Goal: Task Accomplishment & Management: Complete application form

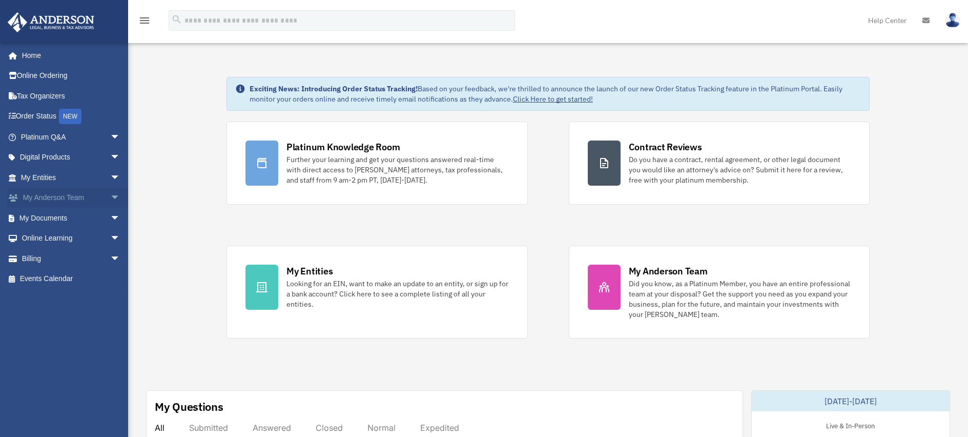
click at [72, 199] on link "My [PERSON_NAME] Team arrow_drop_down" at bounding box center [71, 198] width 129 height 21
click at [110, 198] on span "arrow_drop_down" at bounding box center [120, 198] width 21 height 21
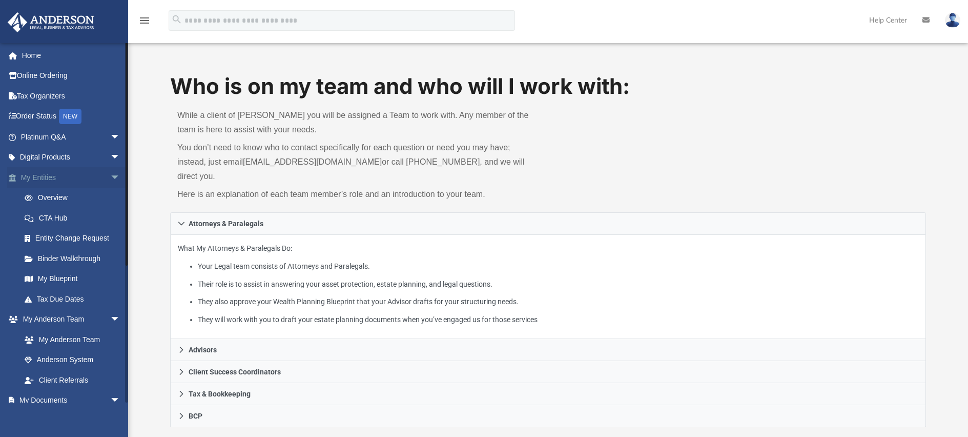
click at [110, 176] on span "arrow_drop_down" at bounding box center [120, 177] width 21 height 21
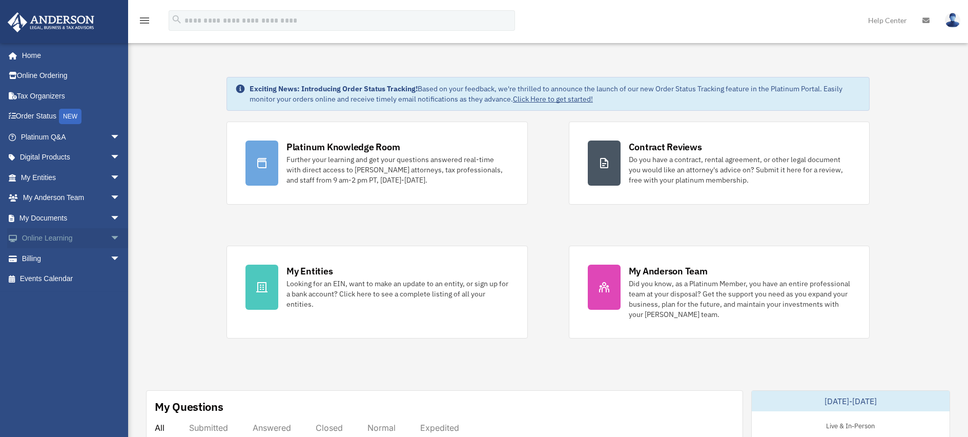
click at [110, 240] on span "arrow_drop_down" at bounding box center [120, 238] width 21 height 21
click at [110, 236] on span "arrow_drop_up" at bounding box center [120, 238] width 21 height 21
click at [110, 219] on span "arrow_drop_down" at bounding box center [120, 218] width 21 height 21
click at [110, 219] on span "arrow_drop_up" at bounding box center [120, 218] width 21 height 21
click at [110, 158] on span "arrow_drop_down" at bounding box center [120, 157] width 21 height 21
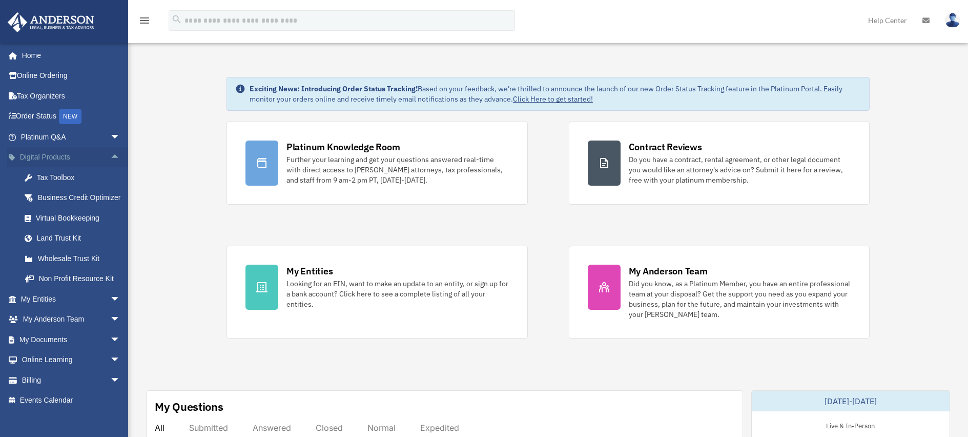
click at [110, 157] on span "arrow_drop_up" at bounding box center [120, 157] width 21 height 21
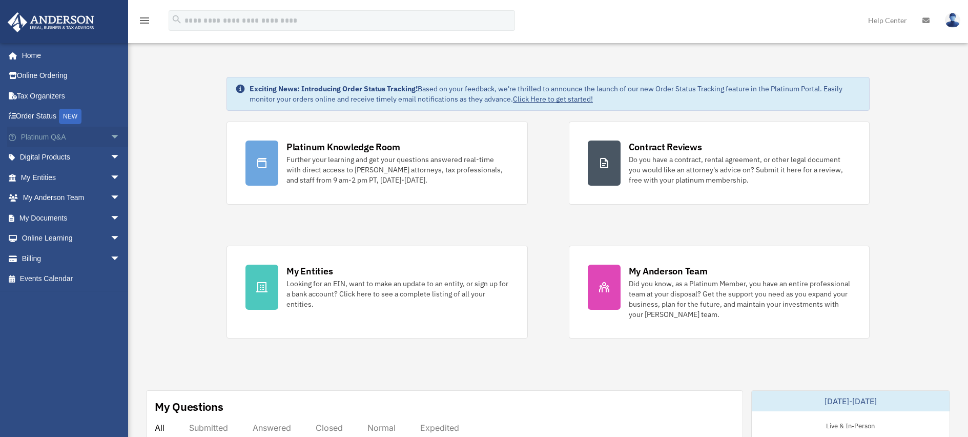
click at [110, 137] on span "arrow_drop_down" at bounding box center [120, 137] width 21 height 21
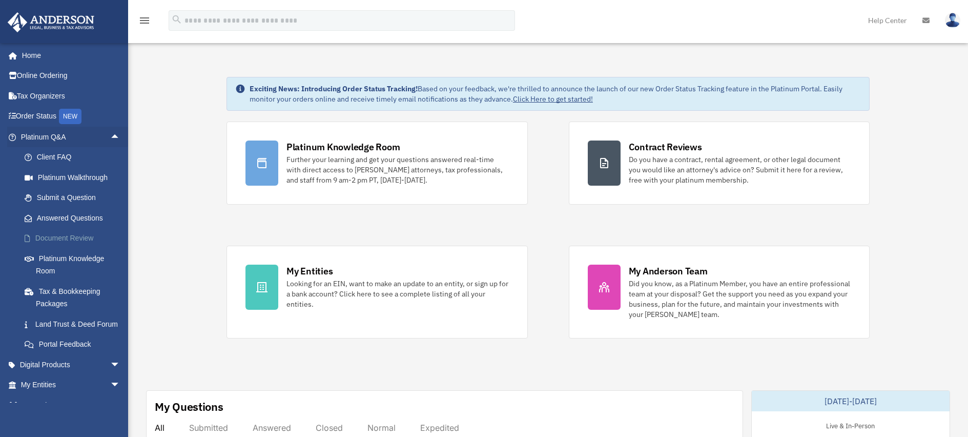
click at [65, 238] on link "Document Review" at bounding box center [74, 238] width 121 height 21
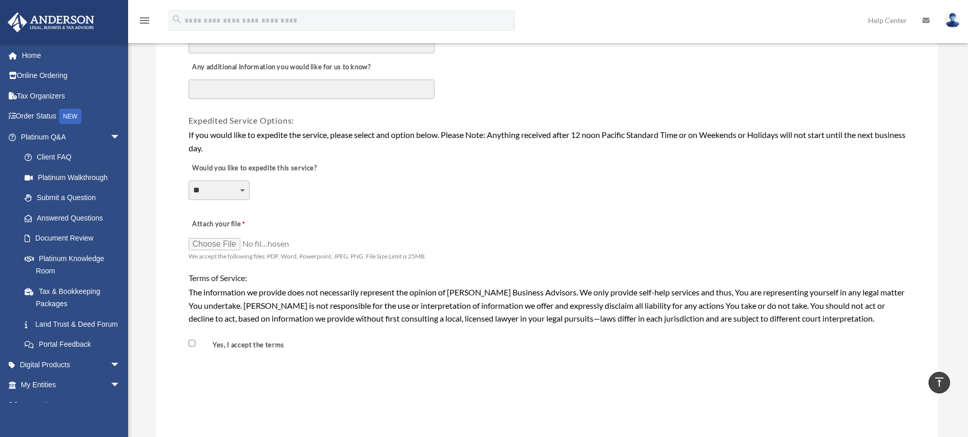
scroll to position [666, 0]
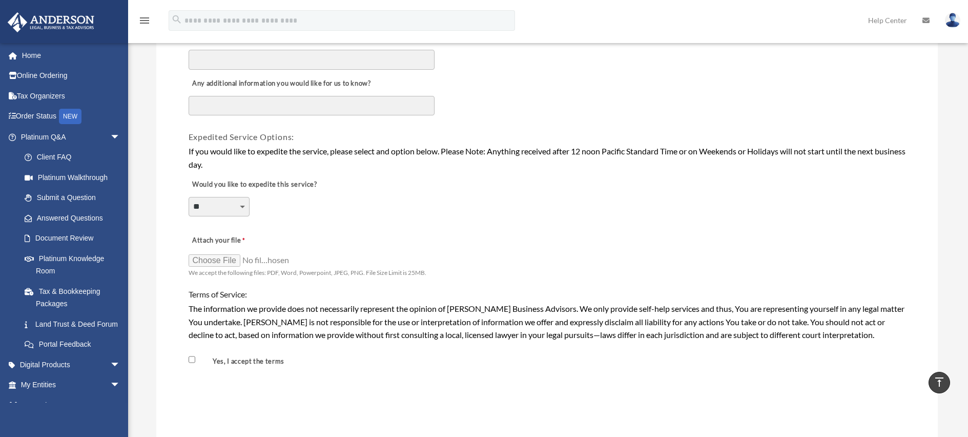
click at [656, 416] on div at bounding box center [547, 412] width 713 height 40
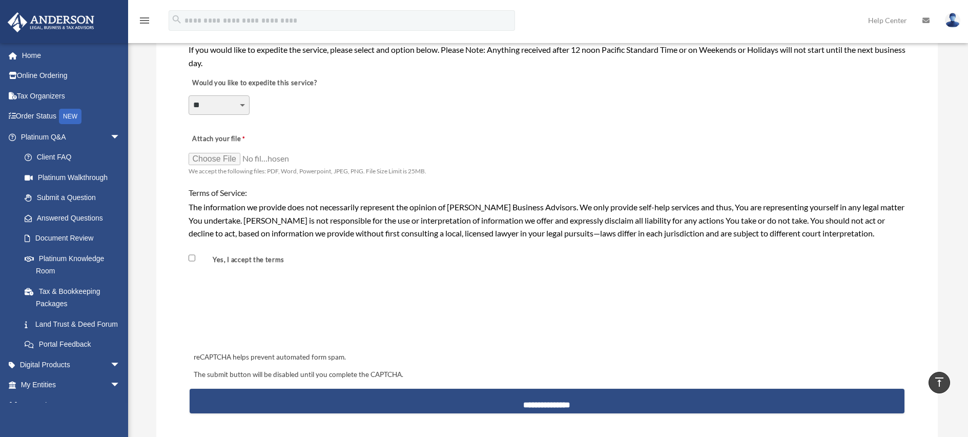
scroll to position [769, 0]
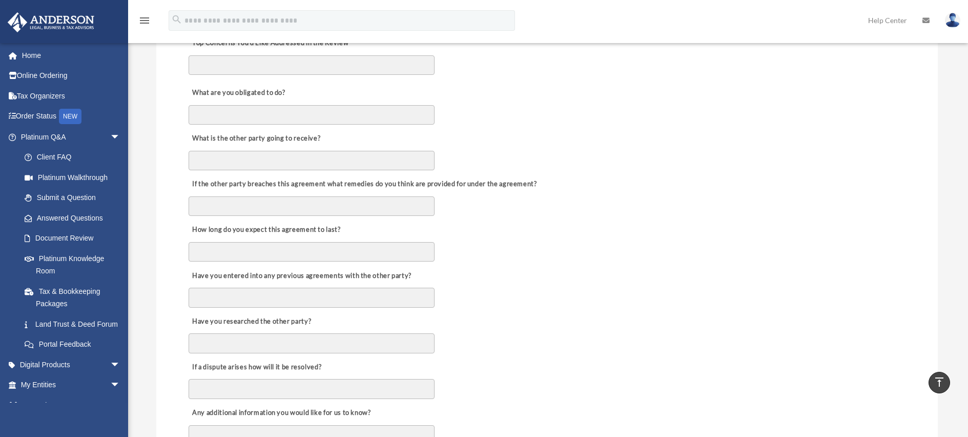
scroll to position [308, 0]
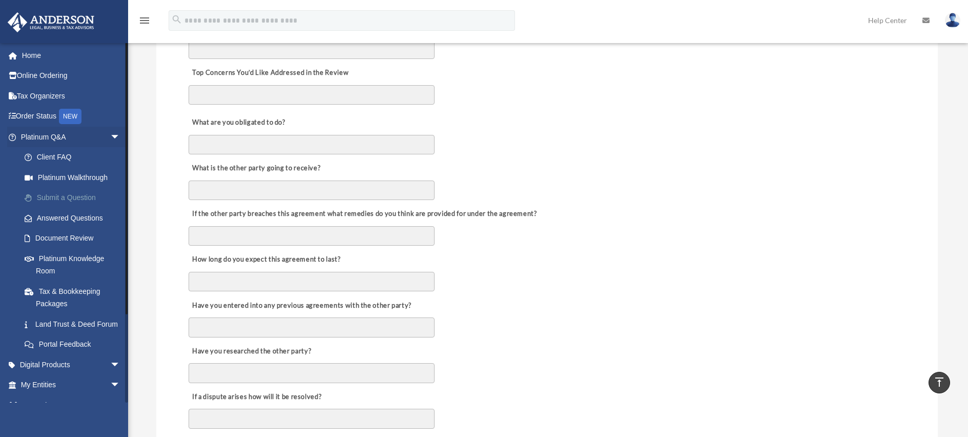
click at [68, 192] on link "Submit a Question" at bounding box center [74, 198] width 121 height 21
click at [53, 199] on link "Submit a Question" at bounding box center [74, 198] width 121 height 21
click at [60, 201] on link "Submit a Question" at bounding box center [74, 198] width 121 height 21
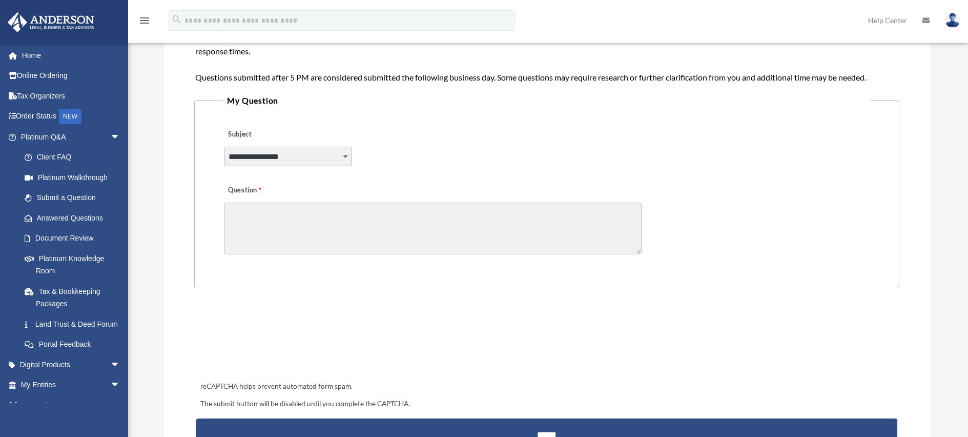
scroll to position [205, 0]
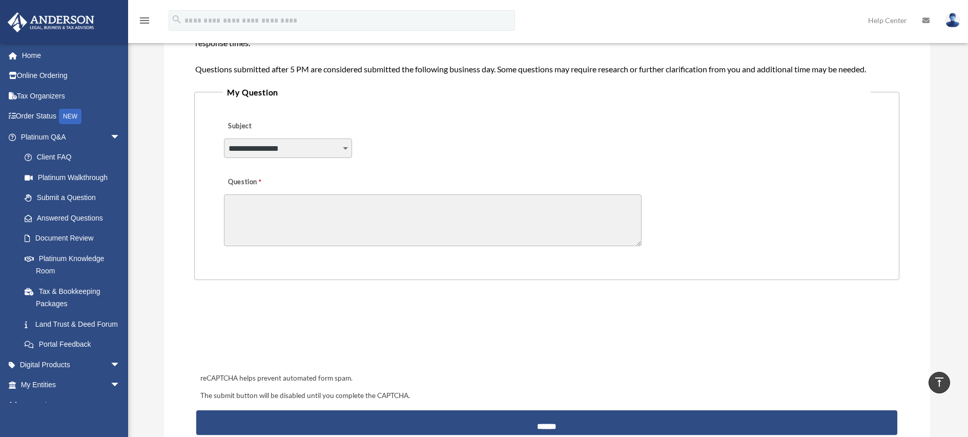
click at [300, 150] on select "**********" at bounding box center [288, 147] width 128 height 19
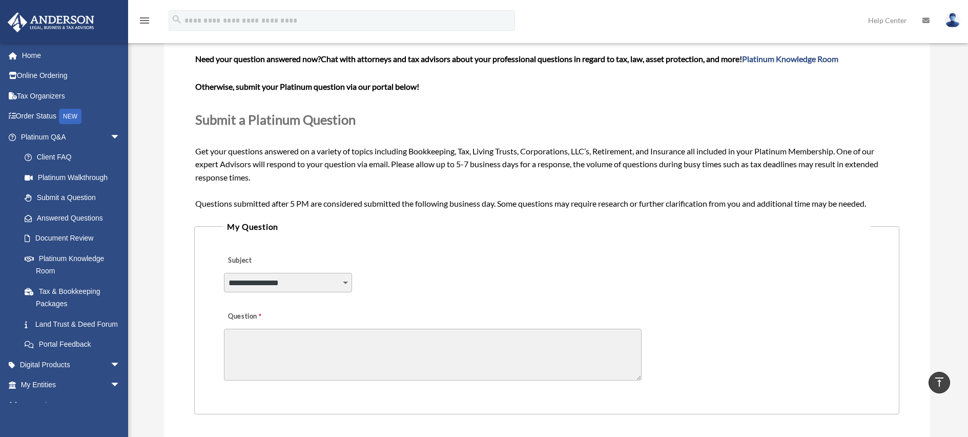
scroll to position [51, 0]
